Goal: Task Accomplishment & Management: Manage account settings

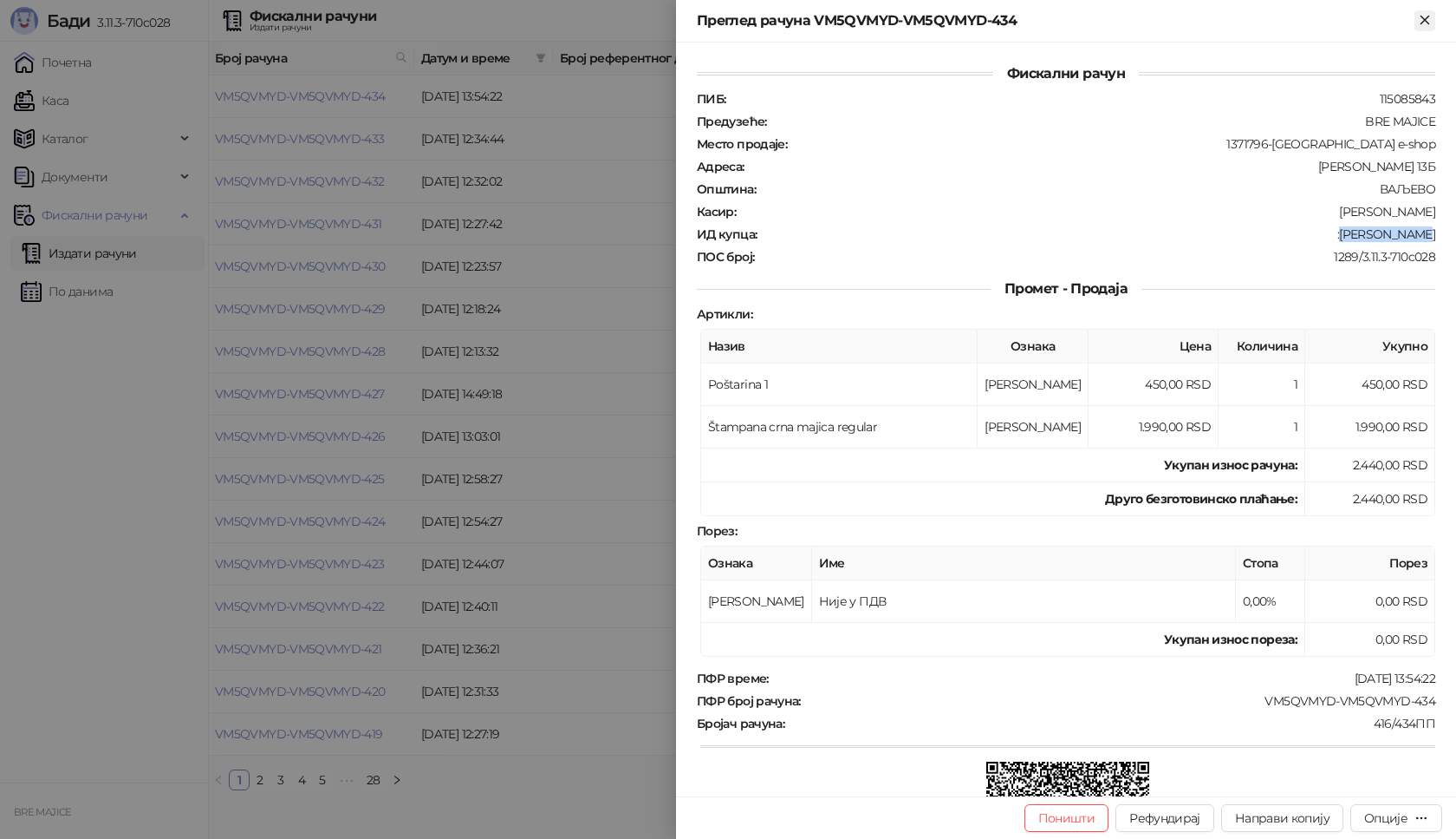
click at [1433, 13] on icon "Close" at bounding box center [1425, 19] width 16 height 16
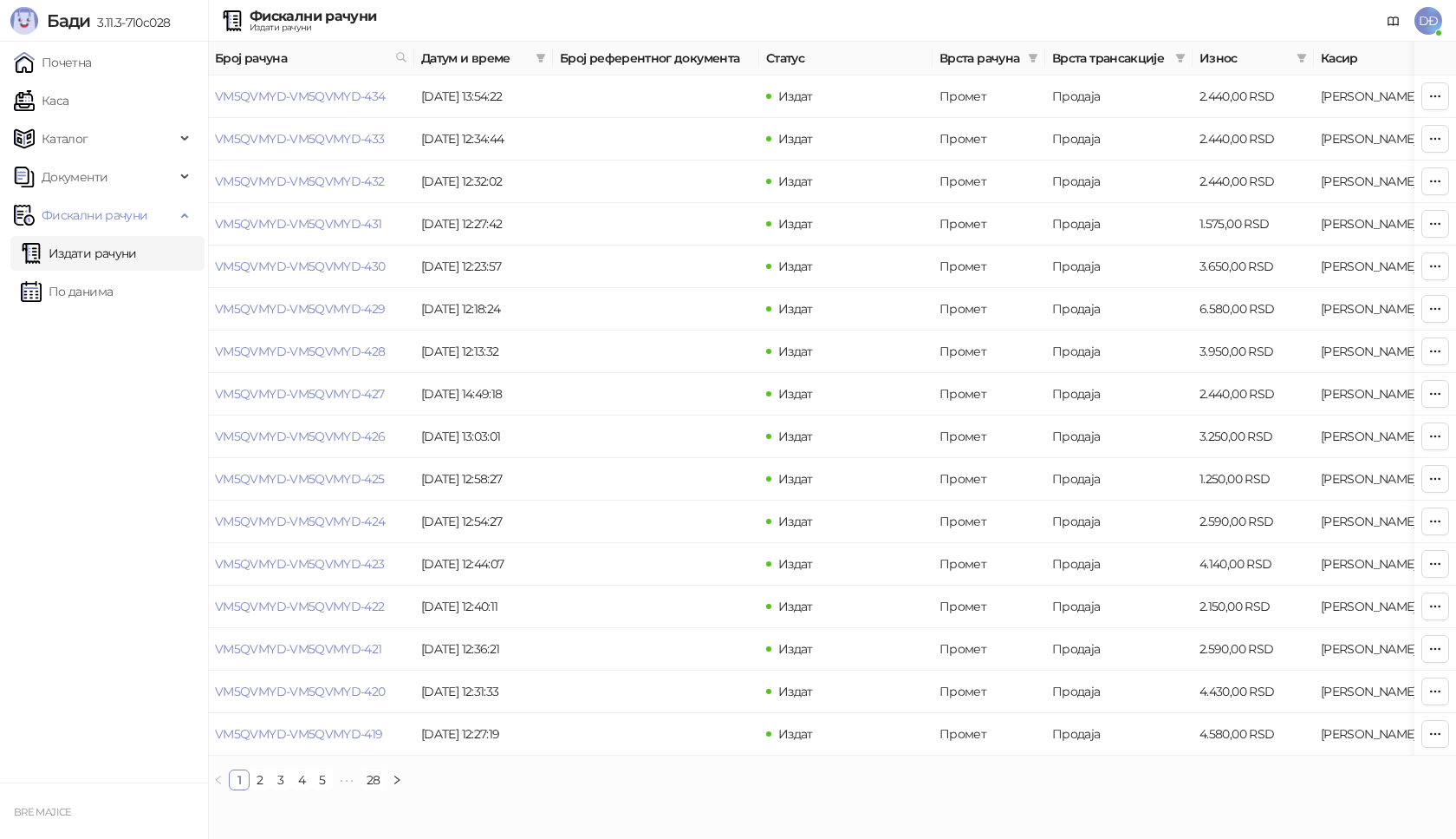
click at [1433, 15] on span "DĐ" at bounding box center [1428, 20] width 27 height 27
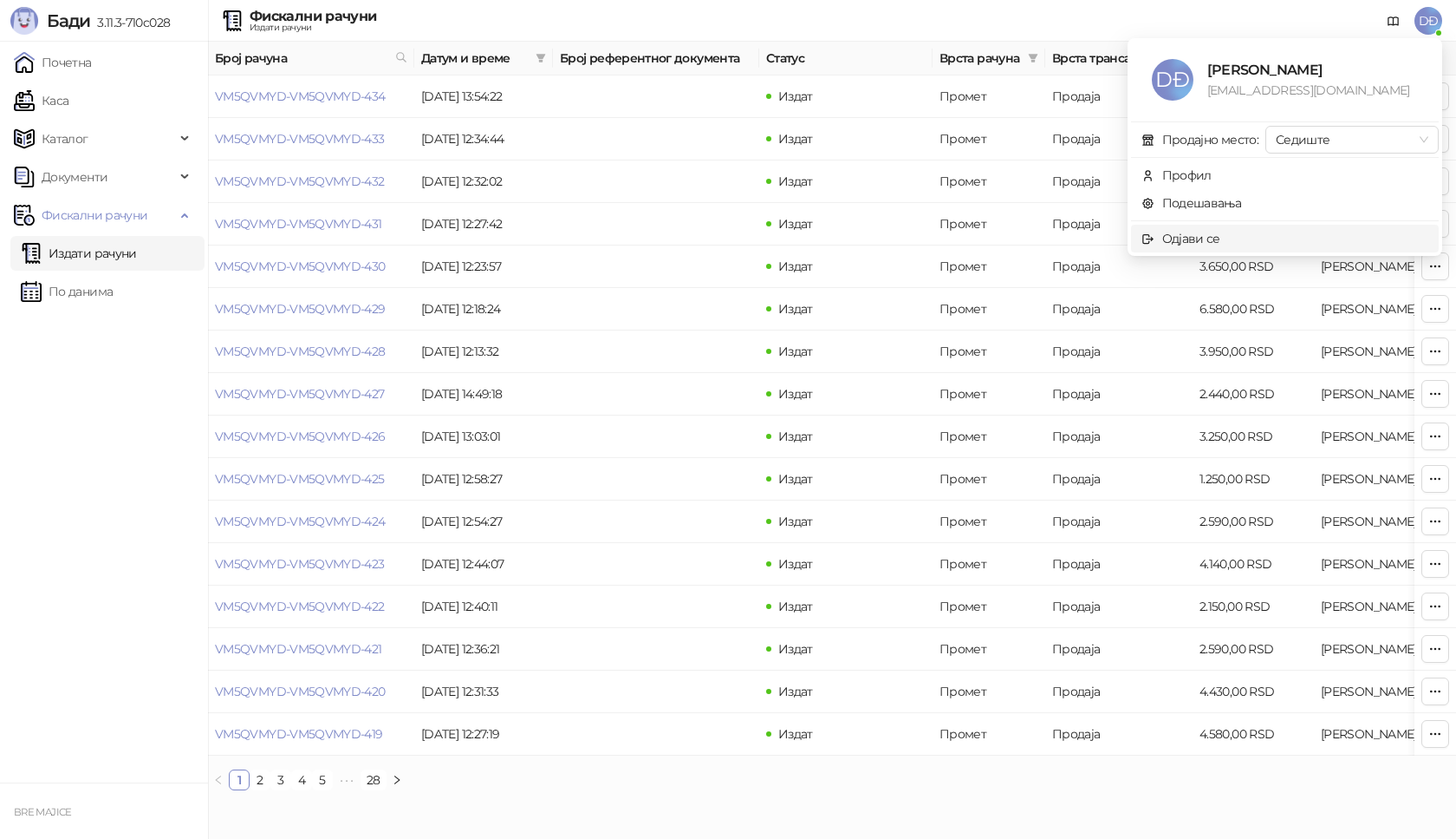
click at [1215, 231] on div "Одјави се" at bounding box center [1191, 239] width 58 height 19
